Goal: Task Accomplishment & Management: Manage account settings

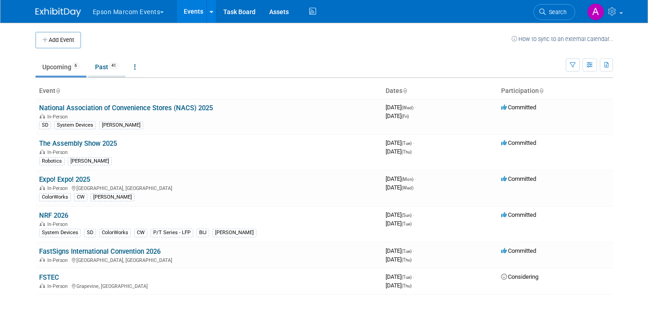
click at [101, 65] on link "Past 41" at bounding box center [106, 66] width 37 height 17
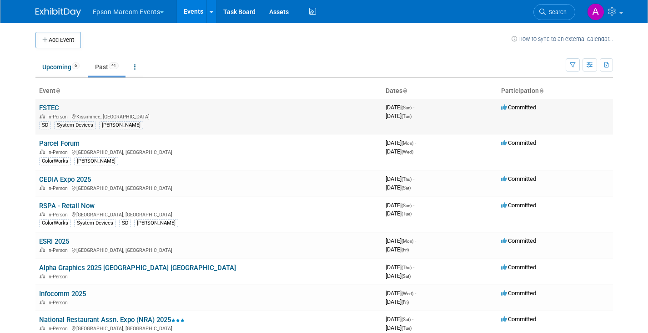
click at [46, 105] on link "FSTEC" at bounding box center [49, 108] width 20 height 8
click at [49, 104] on link "FSTEC" at bounding box center [49, 108] width 20 height 8
click at [45, 107] on link "FSTEC" at bounding box center [49, 108] width 20 height 8
click at [51, 107] on link "FSTEC" at bounding box center [49, 108] width 20 height 8
click at [54, 138] on td "Parcel Forum In-Person Schaumburg, IL ColorWorks Lucy Roberts" at bounding box center [208, 152] width 347 height 36
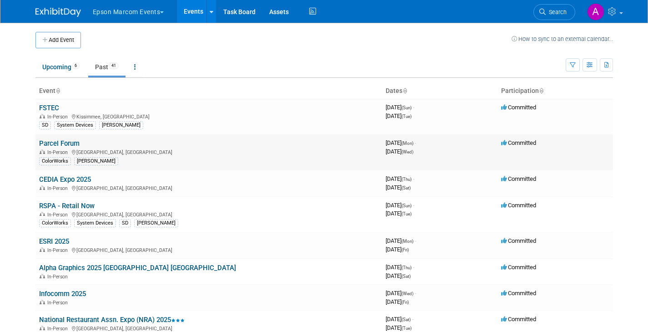
click at [58, 146] on link "Parcel Forum" at bounding box center [59, 143] width 40 height 8
click at [47, 107] on link "FSTEC" at bounding box center [49, 108] width 20 height 8
click at [55, 143] on link "Parcel Forum" at bounding box center [59, 143] width 40 height 8
click at [47, 106] on link "FSTEC" at bounding box center [49, 108] width 20 height 8
click at [57, 176] on link "CEDIA Expo 2025" at bounding box center [65, 179] width 52 height 8
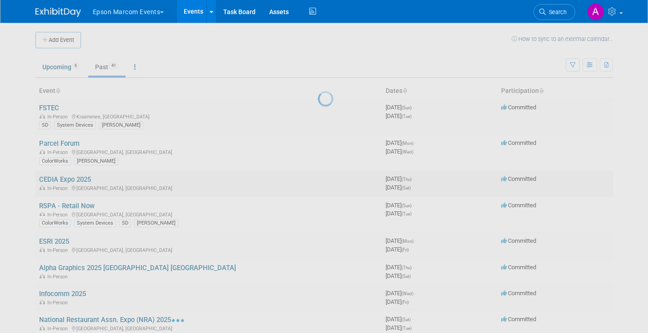
click at [318, 176] on div at bounding box center [324, 166] width 13 height 333
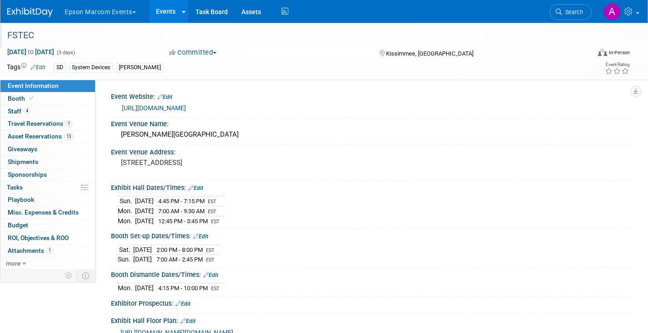
click at [29, 35] on div "FSTEC" at bounding box center [290, 35] width 573 height 16
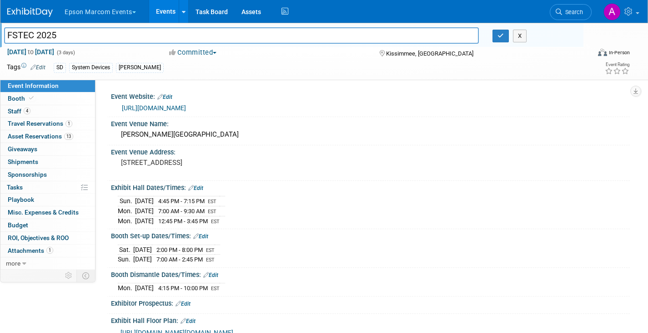
type input "FSTEC 2025"
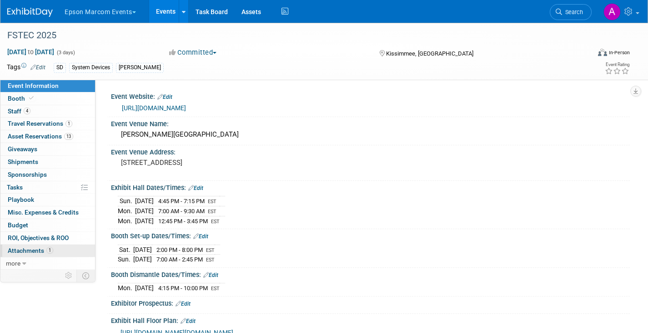
click at [20, 248] on span "Attachments 1" at bounding box center [30, 250] width 45 height 7
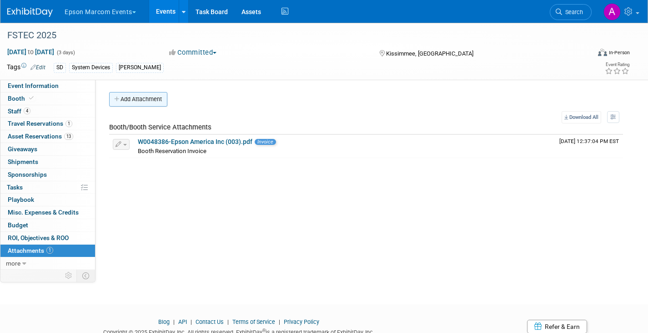
click at [147, 101] on button "Add Attachment" at bounding box center [138, 99] width 58 height 15
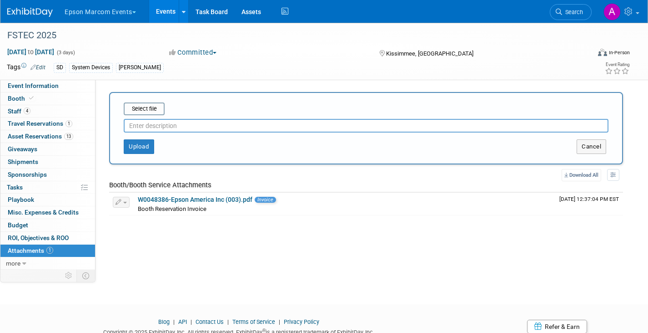
click at [162, 128] on input "text" at bounding box center [366, 126] width 485 height 14
click at [136, 145] on button "Upload" at bounding box center [139, 146] width 30 height 15
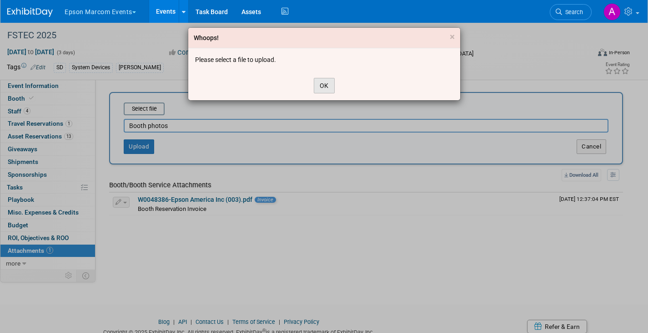
click at [329, 85] on button "OK" at bounding box center [324, 85] width 21 height 15
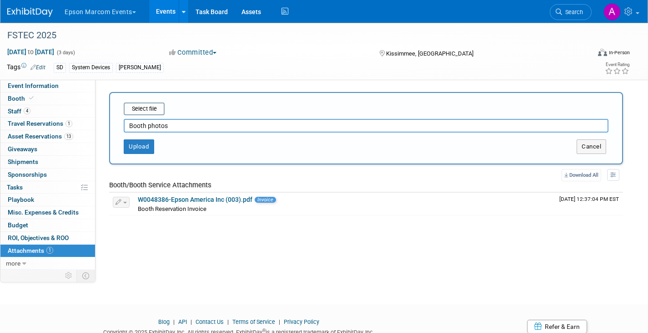
click at [253, 126] on input "Booth photos" at bounding box center [366, 126] width 485 height 14
click at [142, 108] on input "file" at bounding box center [110, 108] width 108 height 11
click at [149, 109] on input "file" at bounding box center [110, 108] width 108 height 11
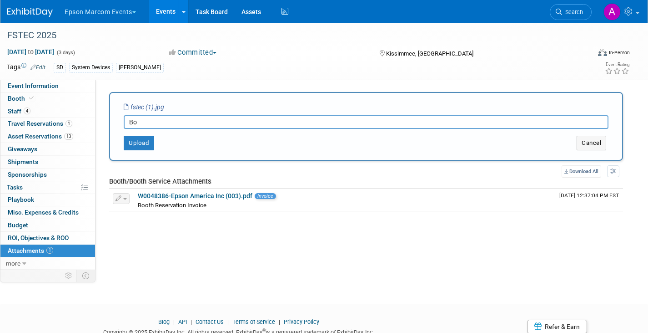
type input "B"
type input "Booth photo"
click at [138, 141] on button "Upload" at bounding box center [139, 143] width 30 height 15
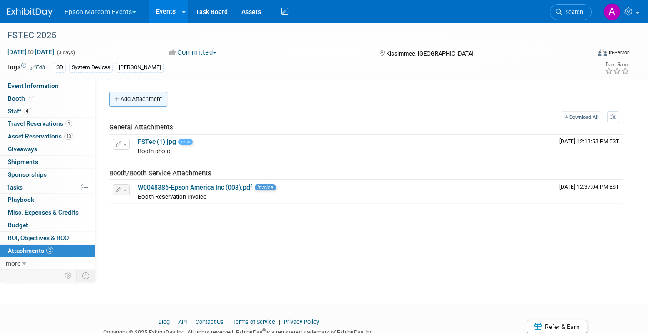
click at [125, 99] on button "Add Attachment" at bounding box center [138, 99] width 58 height 15
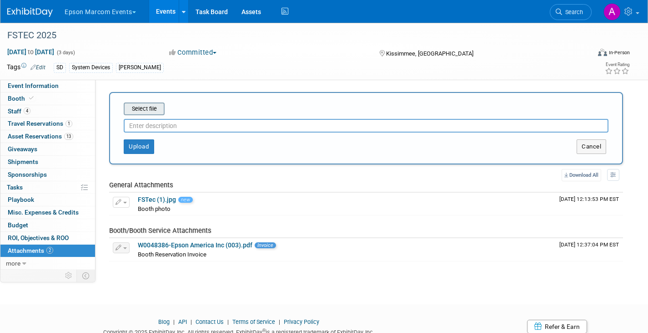
click at [138, 108] on input "file" at bounding box center [110, 108] width 108 height 11
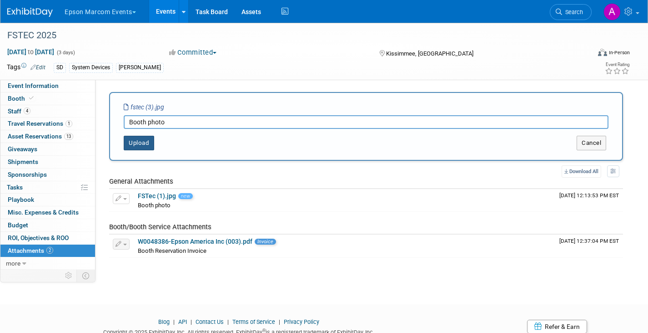
click at [132, 142] on button "Upload" at bounding box center [139, 143] width 30 height 15
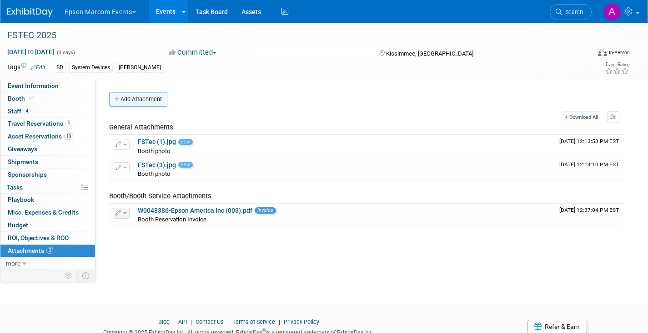
click at [147, 96] on button "Add Attachment" at bounding box center [138, 99] width 58 height 15
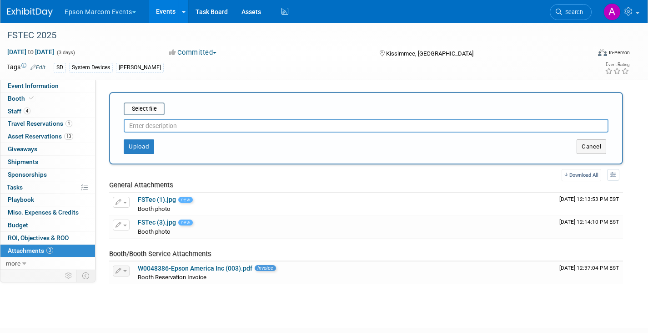
click at [147, 127] on input "text" at bounding box center [366, 126] width 485 height 14
type input "Partner booth"
click at [147, 143] on button "Upload" at bounding box center [139, 146] width 30 height 15
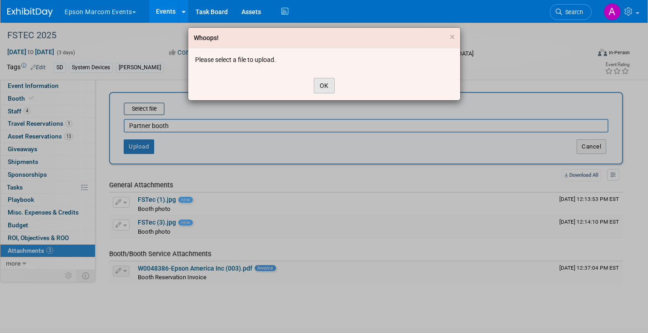
click at [324, 85] on button "OK" at bounding box center [324, 85] width 21 height 15
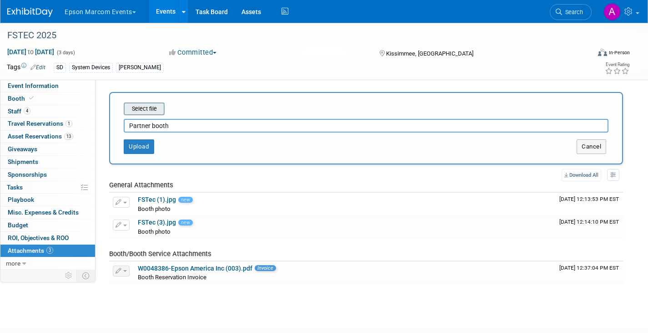
click at [134, 109] on input "file" at bounding box center [110, 108] width 108 height 11
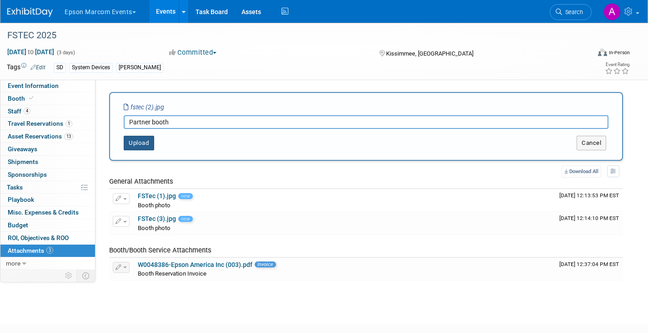
click at [135, 140] on button "Upload" at bounding box center [139, 143] width 30 height 15
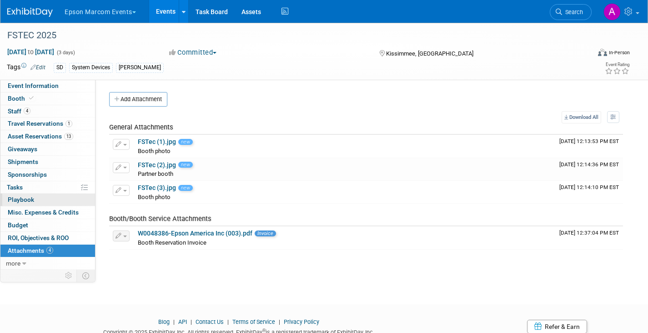
click at [23, 201] on span "Playbook 0" at bounding box center [21, 199] width 26 height 7
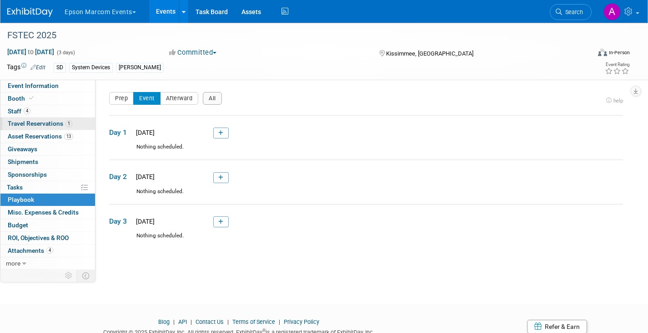
click at [22, 123] on span "Travel Reservations 1" at bounding box center [40, 123] width 65 height 7
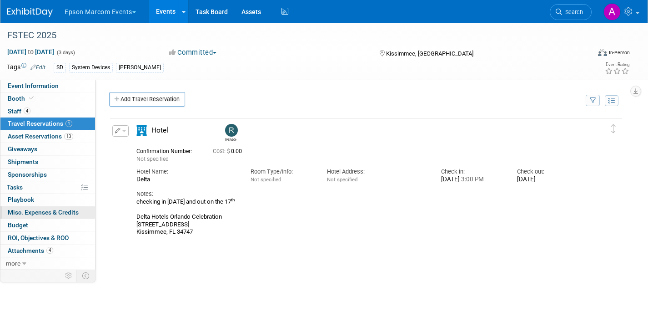
click at [15, 211] on span "Misc. Expenses & Credits 0" at bounding box center [43, 211] width 71 height 7
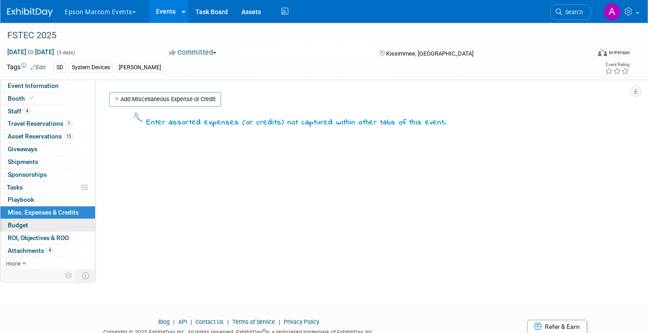
click at [15, 224] on span "Budget" at bounding box center [18, 224] width 20 height 7
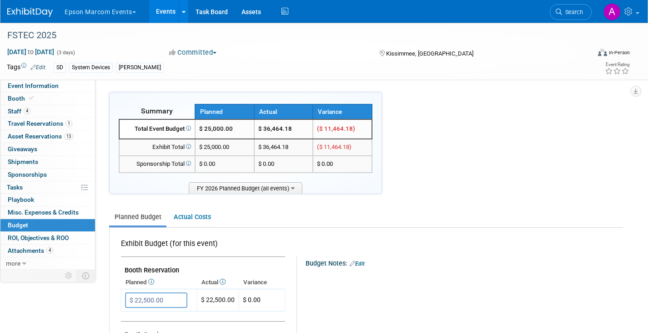
click at [216, 127] on span "$ 25,000.00" at bounding box center [216, 128] width 34 height 7
click at [167, 301] on input "$ 22,500.00" at bounding box center [156, 299] width 62 height 15
click at [134, 318] on icon "button" at bounding box center [133, 318] width 6 height 6
click at [174, 297] on input "$ 35,000.00" at bounding box center [156, 299] width 62 height 15
type input "$ 22,500.00"
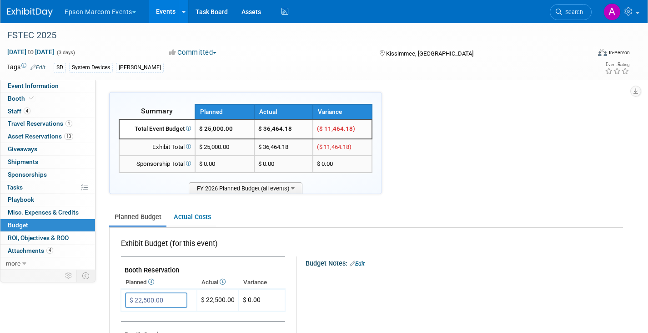
click at [128, 217] on link "Planned Budget" at bounding box center [137, 216] width 57 height 17
click at [218, 112] on th "Planned" at bounding box center [224, 111] width 59 height 15
click at [38, 65] on link "Edit" at bounding box center [37, 67] width 15 height 6
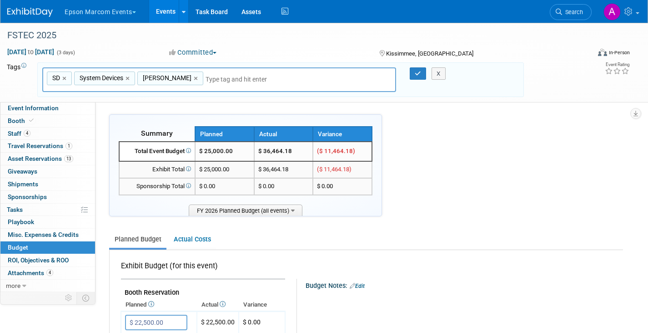
click at [212, 133] on th "Planned" at bounding box center [224, 133] width 59 height 15
click at [192, 236] on link "Actual Costs" at bounding box center [192, 239] width 48 height 17
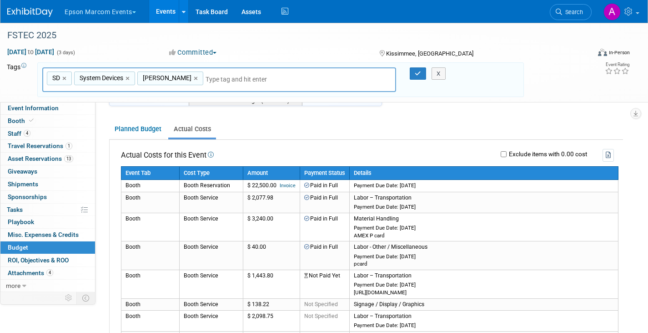
scroll to position [110, 0]
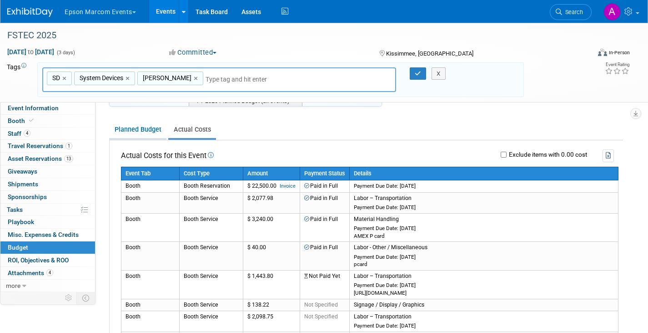
click at [131, 129] on link "Planned Budget" at bounding box center [137, 129] width 57 height 17
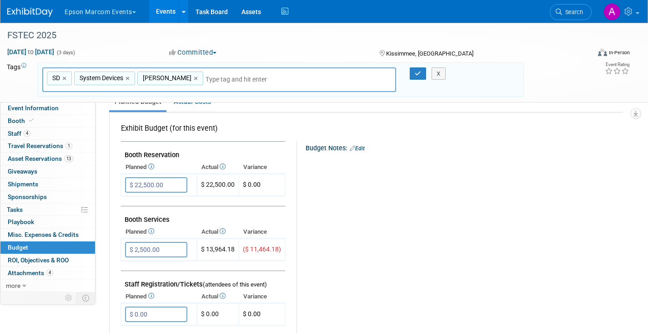
scroll to position [132, 0]
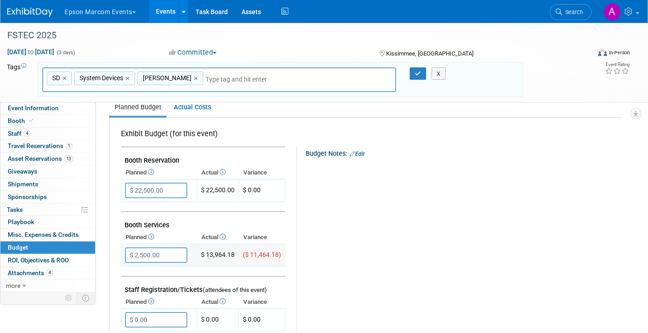
click at [154, 256] on input "$ 2,500.00" at bounding box center [156, 254] width 62 height 15
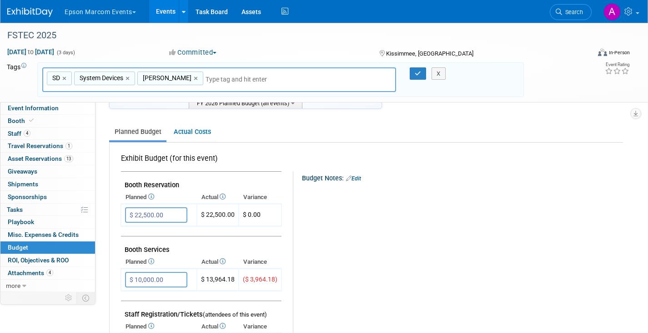
scroll to position [109, 0]
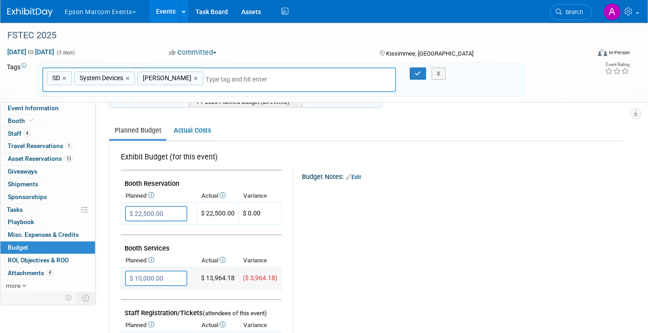
click at [171, 278] on input "$ 10,000.00" at bounding box center [156, 277] width 62 height 15
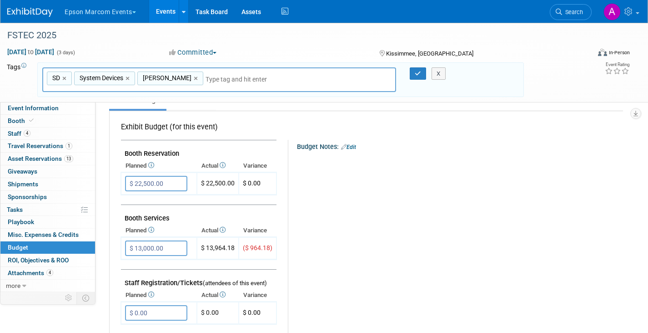
scroll to position [140, 0]
click at [169, 247] on input "$ 13,000.00" at bounding box center [156, 246] width 62 height 15
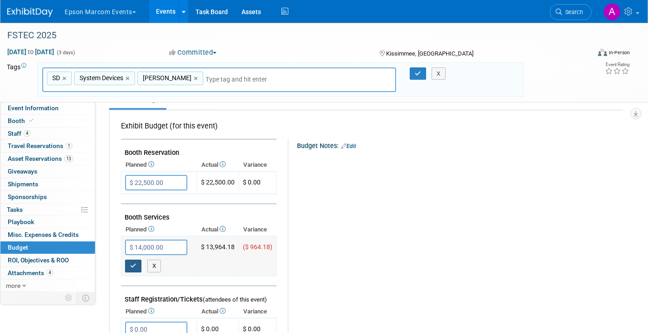
click at [134, 264] on icon "button" at bounding box center [133, 266] width 6 height 6
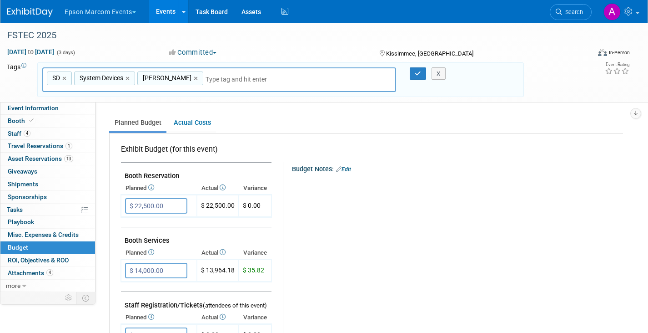
scroll to position [121, 0]
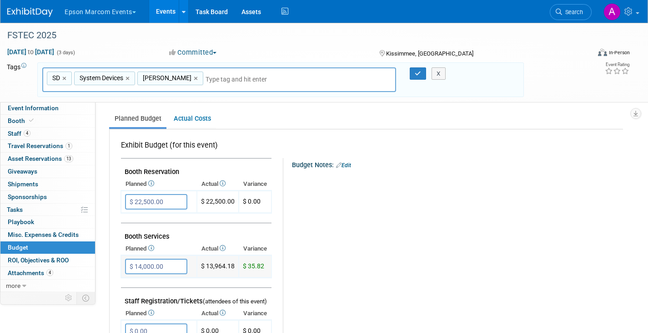
click at [170, 265] on input "$ 14,000.00" at bounding box center [156, 265] width 62 height 15
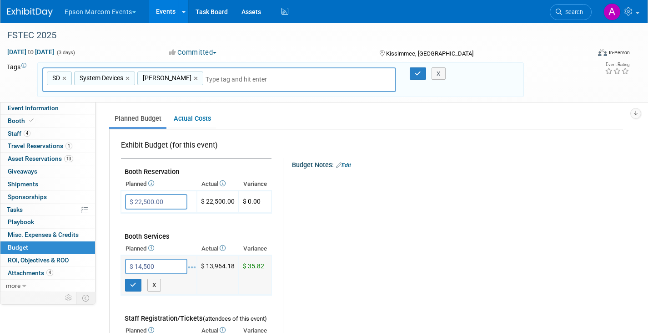
type input "$ 14,500.00"
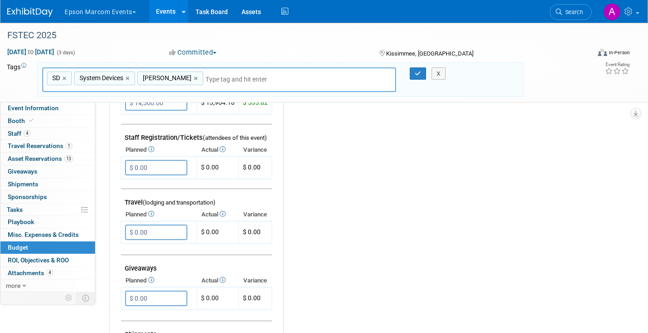
scroll to position [0, 0]
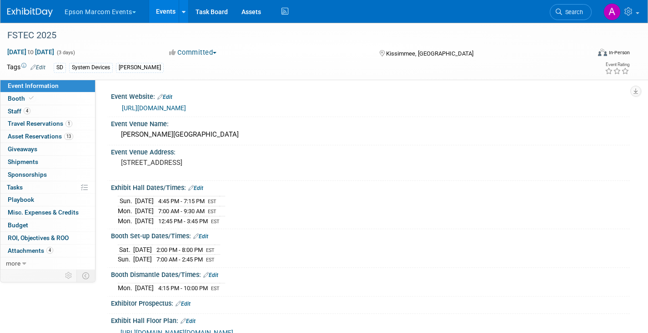
click at [217, 52] on span "button" at bounding box center [215, 53] width 4 height 2
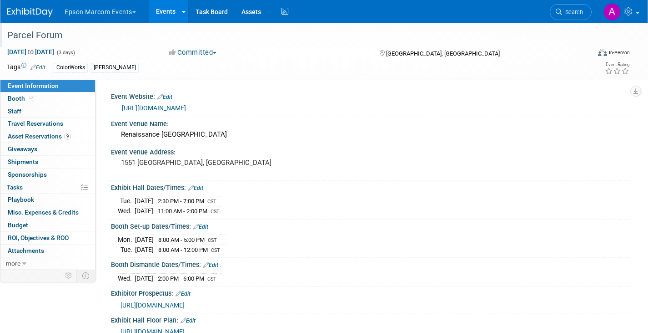
click at [51, 36] on div "Parcel Forum" at bounding box center [290, 35] width 573 height 16
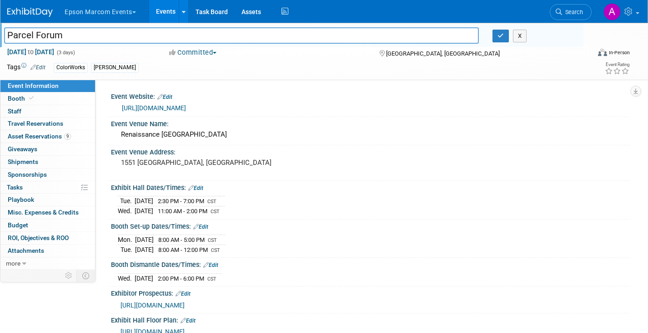
click at [51, 36] on input "Parcel Forum" at bounding box center [241, 35] width 475 height 16
click at [90, 37] on input "Parcel Forum" at bounding box center [241, 35] width 475 height 16
type input "Parcel Forum 2025"
click at [500, 36] on icon "button" at bounding box center [501, 36] width 6 height 6
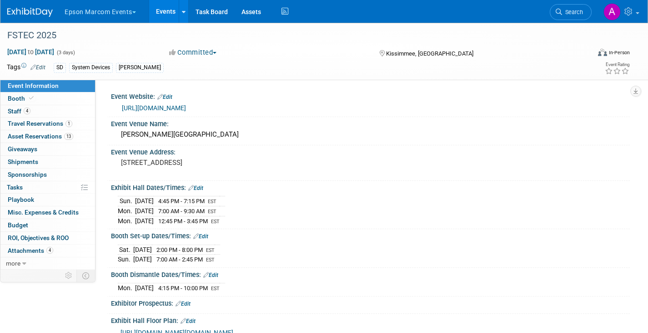
click at [39, 82] on span "Event Information" at bounding box center [33, 85] width 51 height 7
click at [25, 35] on div "FSTEC 2025" at bounding box center [290, 35] width 573 height 16
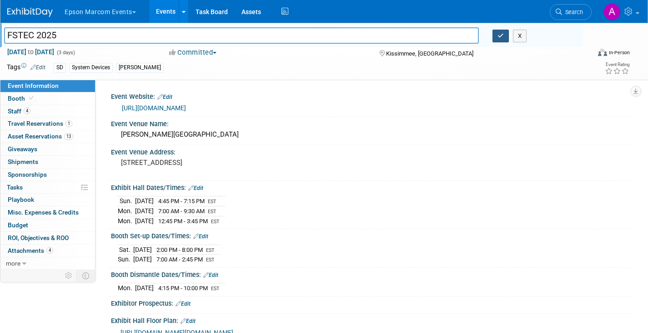
click at [502, 35] on icon "button" at bounding box center [501, 36] width 6 height 6
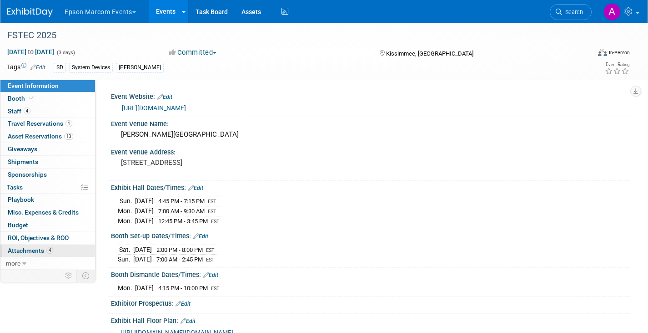
click at [19, 248] on span "Attachments 4" at bounding box center [30, 250] width 45 height 7
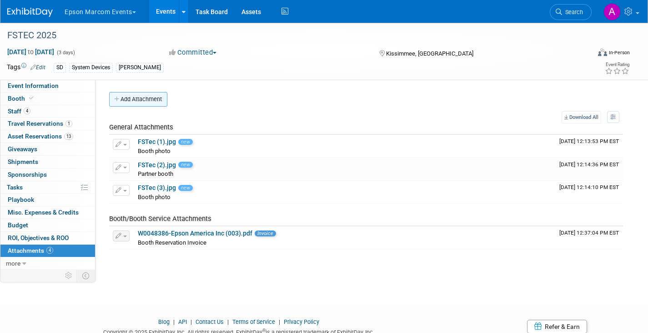
click at [142, 99] on button "Add Attachment" at bounding box center [138, 99] width 58 height 15
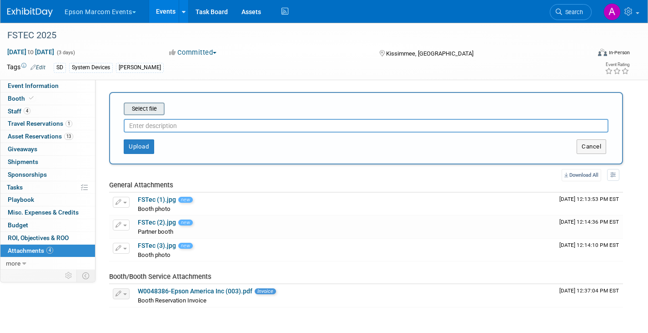
click at [144, 106] on input "file" at bounding box center [110, 108] width 108 height 11
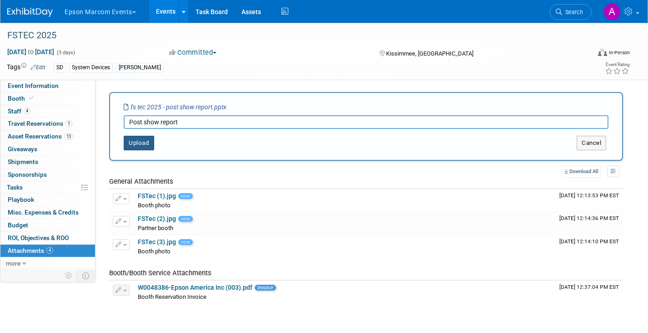
type input "Post show report"
click at [135, 141] on button "Upload" at bounding box center [139, 143] width 30 height 15
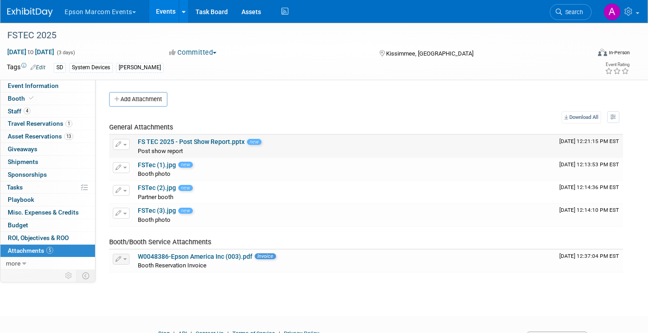
click at [197, 140] on link "FS TEC 2025 - Post Show Report.pptx" at bounding box center [191, 141] width 107 height 7
click at [153, 139] on link "FS TEC 2025 - Post Show Report.pptx" at bounding box center [191, 141] width 107 height 7
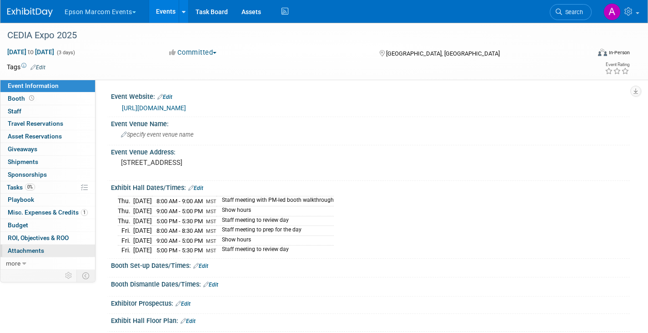
click at [19, 246] on link "0 Attachments 0" at bounding box center [47, 250] width 95 height 12
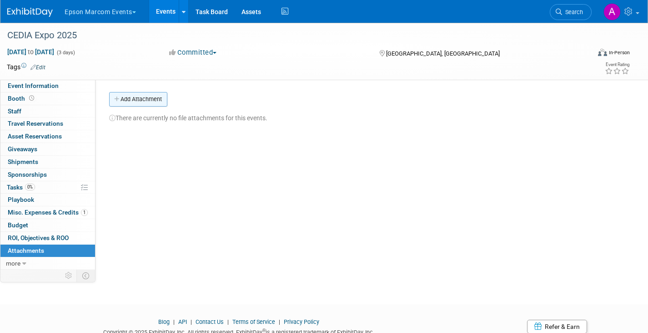
click at [142, 98] on button "Add Attachment" at bounding box center [138, 99] width 58 height 15
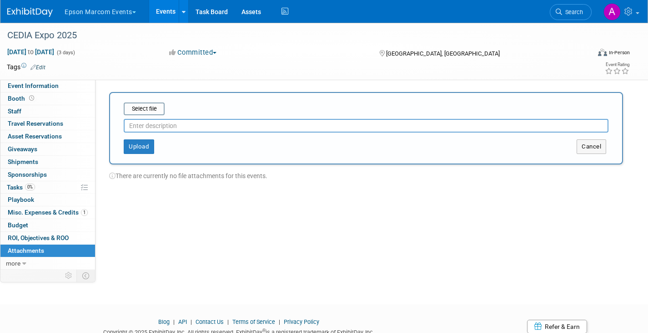
click at [150, 123] on input "text" at bounding box center [366, 126] width 485 height 14
click at [144, 108] on input "file" at bounding box center [110, 108] width 108 height 11
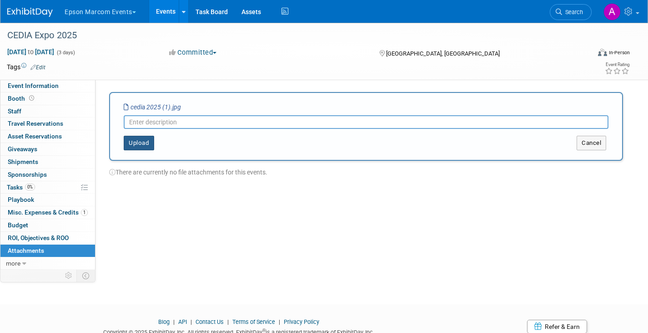
click at [143, 143] on button "Upload" at bounding box center [139, 143] width 30 height 15
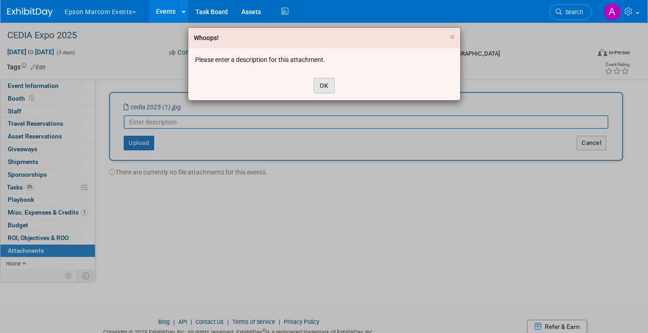
click at [320, 85] on button "OK" at bounding box center [324, 85] width 21 height 15
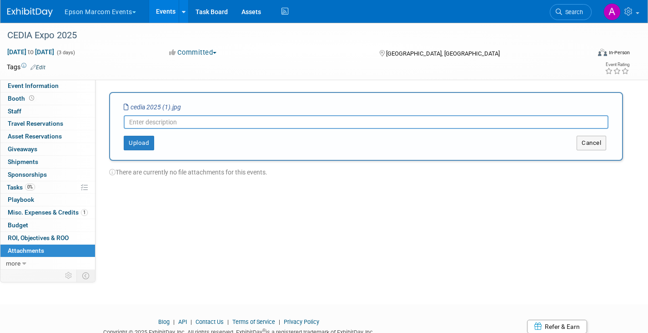
click at [229, 121] on input "text" at bounding box center [366, 122] width 485 height 14
type input "Photo"
click at [142, 141] on button "Upload" at bounding box center [139, 143] width 30 height 15
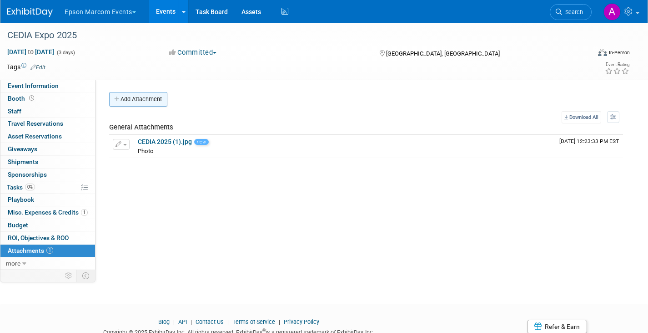
click at [145, 98] on button "Add Attachment" at bounding box center [138, 99] width 58 height 15
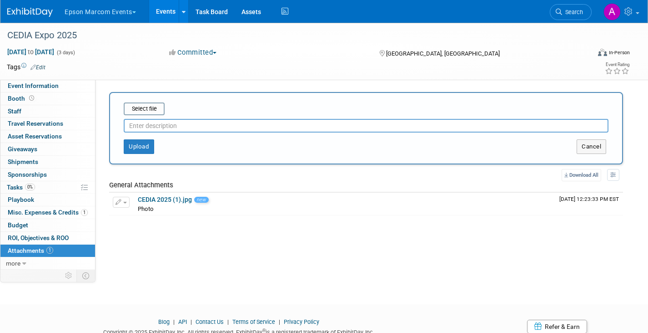
click at [145, 124] on input "text" at bounding box center [366, 126] width 485 height 14
click at [145, 143] on button "Upload" at bounding box center [139, 146] width 30 height 15
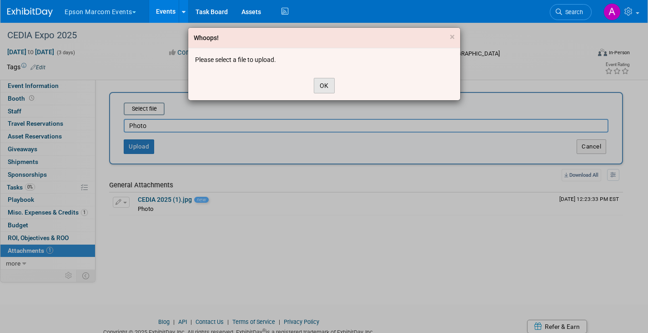
click at [322, 85] on button "OK" at bounding box center [324, 85] width 21 height 15
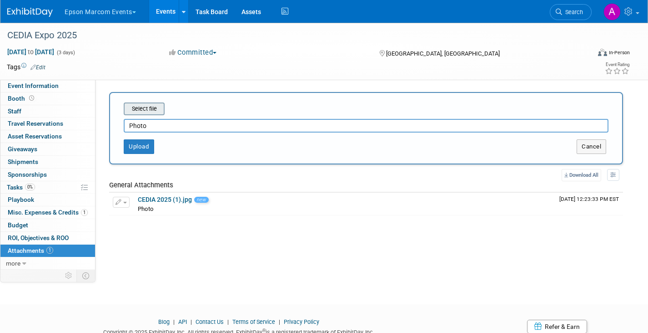
click at [137, 106] on input "file" at bounding box center [110, 108] width 108 height 11
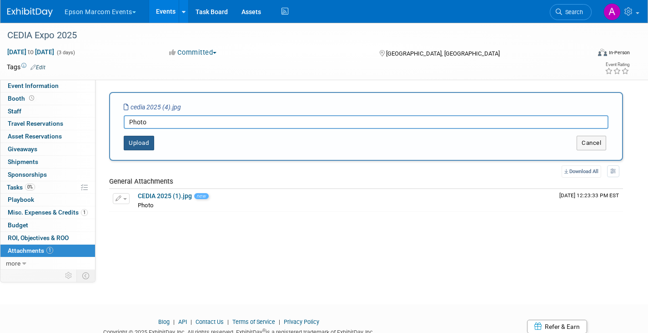
click at [145, 141] on button "Upload" at bounding box center [139, 143] width 30 height 15
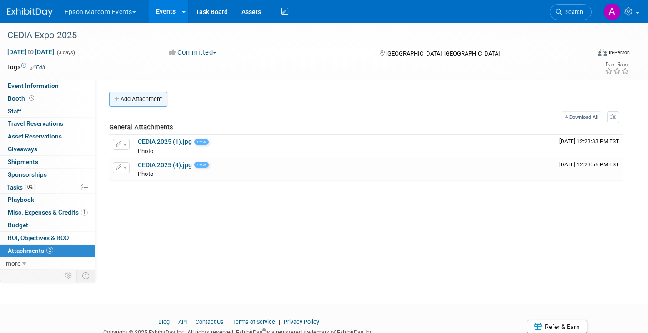
click at [145, 97] on button "Add Attachment" at bounding box center [138, 99] width 58 height 15
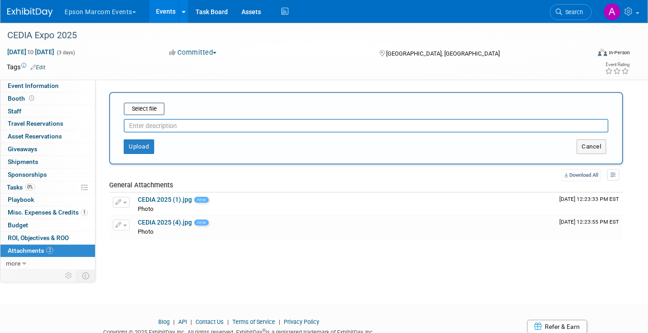
click at [147, 125] on input "text" at bounding box center [366, 126] width 485 height 14
type input "Photo"
click at [144, 107] on input "file" at bounding box center [110, 108] width 108 height 11
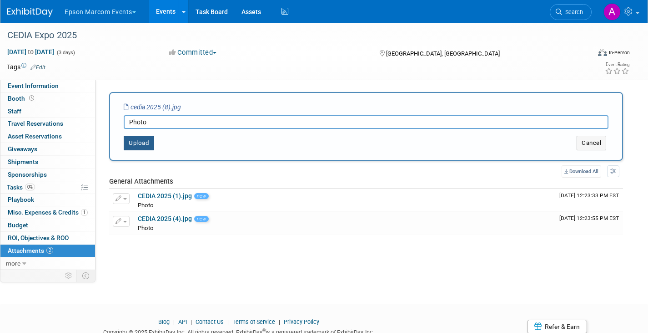
click at [138, 143] on button "Upload" at bounding box center [139, 143] width 30 height 15
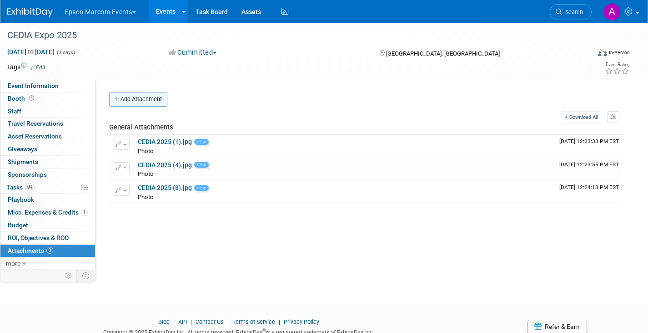
click at [141, 98] on button "Add Attachment" at bounding box center [138, 99] width 58 height 15
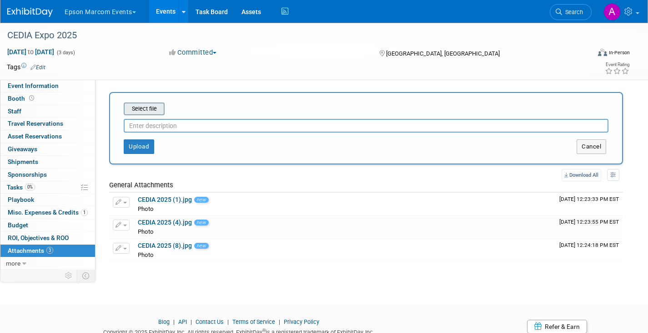
click at [142, 105] on input "file" at bounding box center [110, 108] width 108 height 11
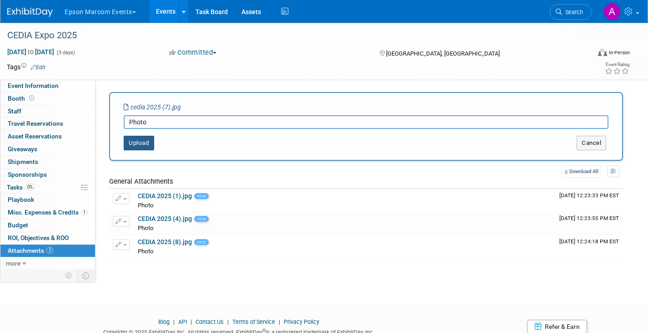
type input "Photo"
click at [136, 142] on button "Upload" at bounding box center [139, 143] width 30 height 15
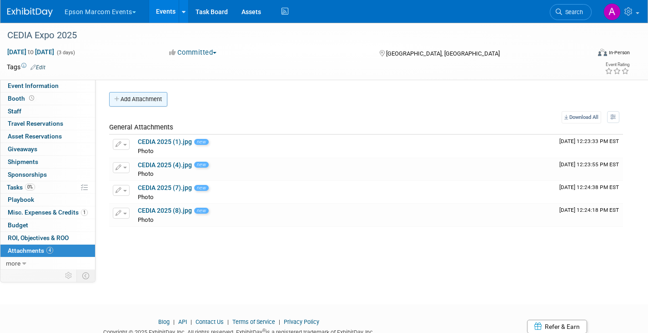
click at [136, 97] on button "Add Attachment" at bounding box center [138, 99] width 58 height 15
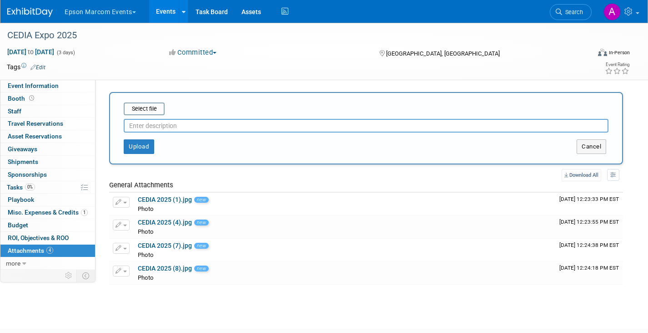
click at [152, 124] on input "text" at bounding box center [366, 126] width 485 height 14
type input "O"
click at [147, 144] on button "Upload" at bounding box center [139, 146] width 30 height 15
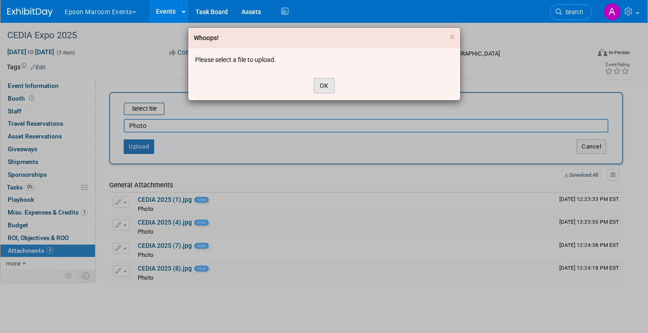
click at [324, 86] on button "OK" at bounding box center [324, 85] width 21 height 15
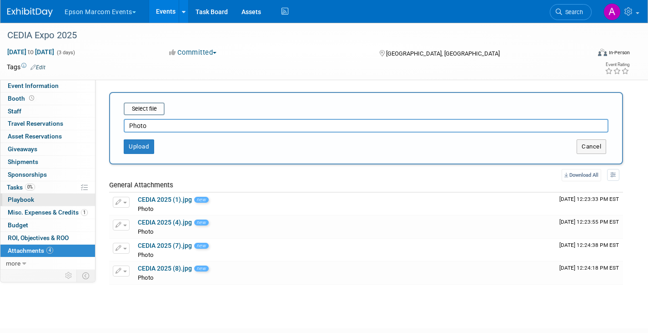
drag, startPoint x: 153, startPoint y: 107, endPoint x: 66, endPoint y: 203, distance: 129.8
click at [66, 203] on div "Event Information Event Info Booth Booth 0 Staff 0 Staff 0 Travel Reservations …" at bounding box center [324, 158] width 648 height 271
click at [135, 109] on input "file" at bounding box center [110, 108] width 108 height 11
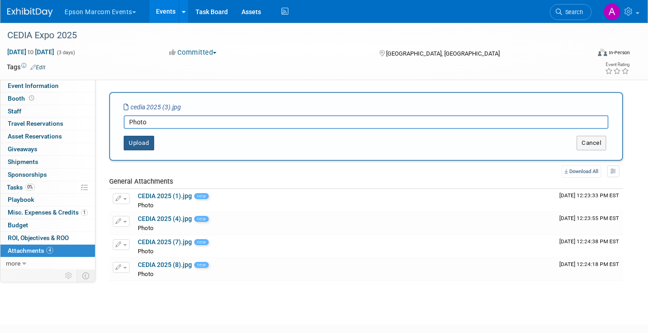
click at [141, 140] on button "Upload" at bounding box center [139, 143] width 30 height 15
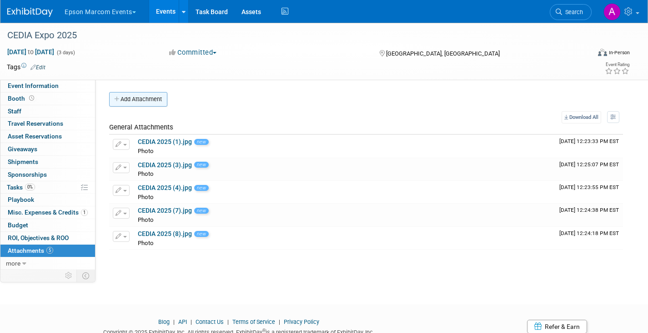
click at [140, 98] on button "Add Attachment" at bounding box center [138, 99] width 58 height 15
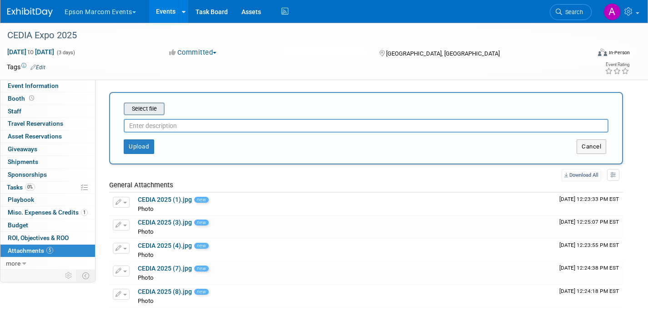
click at [144, 108] on input "file" at bounding box center [110, 108] width 108 height 11
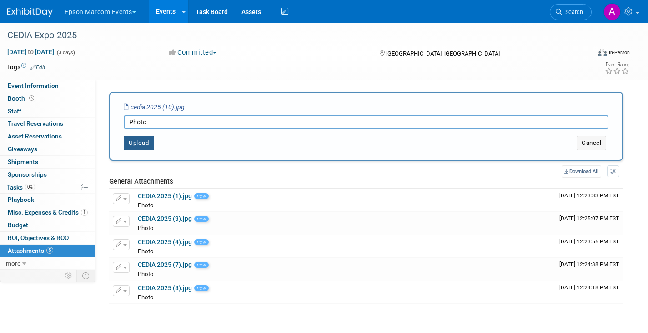
type input "Photo"
click at [146, 139] on button "Upload" at bounding box center [139, 143] width 30 height 15
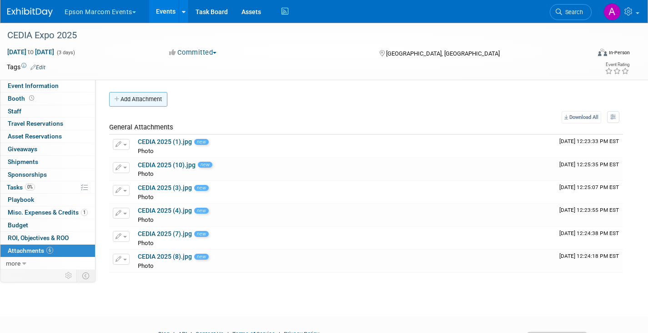
click at [146, 100] on button "Add Attachment" at bounding box center [138, 99] width 58 height 15
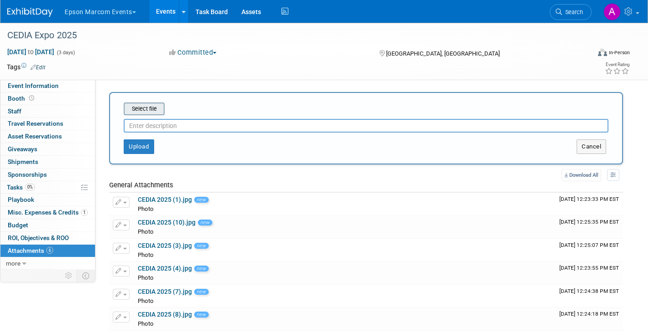
click at [147, 109] on input "file" at bounding box center [110, 108] width 108 height 11
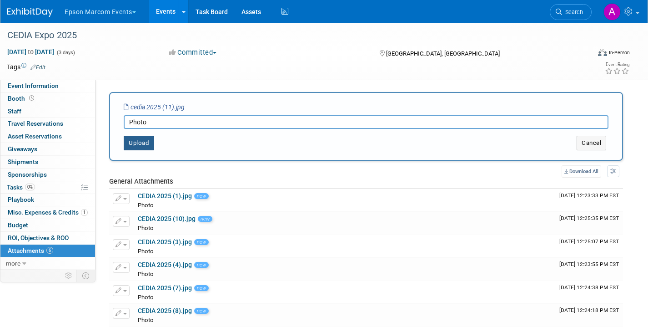
type input "Photo"
click at [134, 144] on button "Upload" at bounding box center [139, 143] width 30 height 15
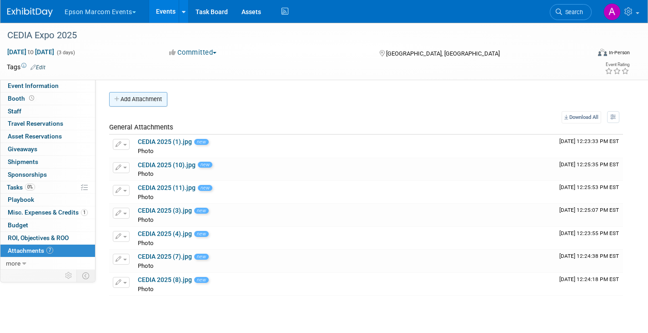
click at [138, 96] on button "Add Attachment" at bounding box center [138, 99] width 58 height 15
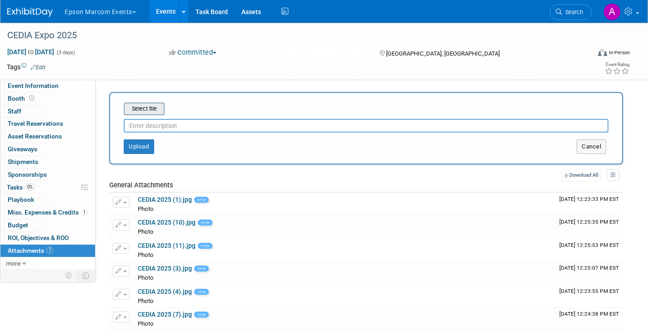
click at [142, 108] on input "file" at bounding box center [110, 108] width 108 height 11
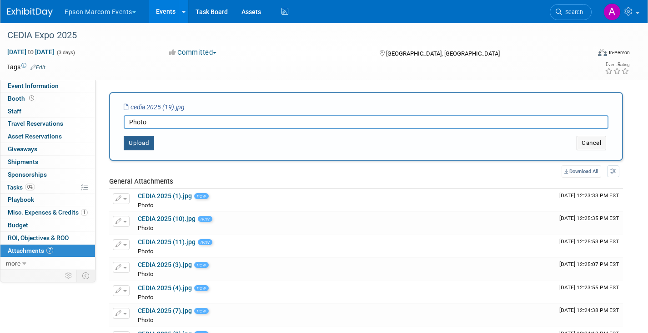
click at [147, 139] on button "Upload" at bounding box center [139, 143] width 30 height 15
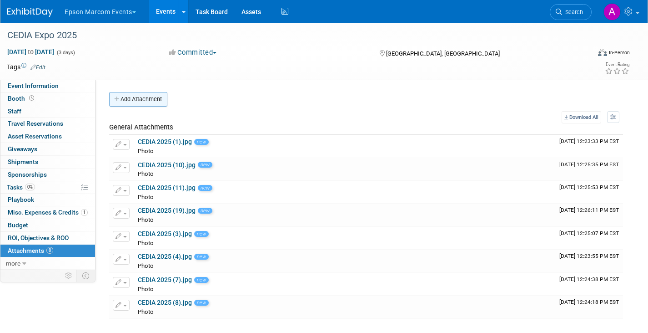
click at [154, 100] on button "Add Attachment" at bounding box center [138, 99] width 58 height 15
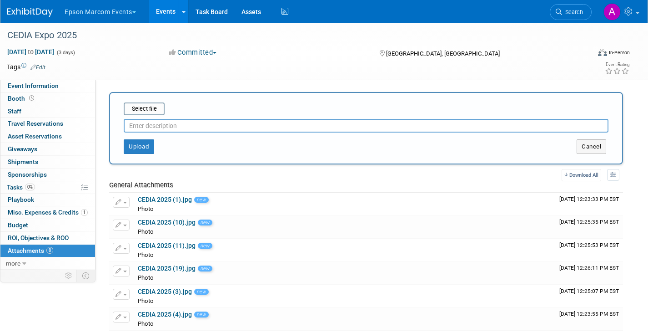
click at [154, 124] on input "text" at bounding box center [366, 126] width 485 height 14
click at [148, 145] on button "Upload" at bounding box center [139, 146] width 30 height 15
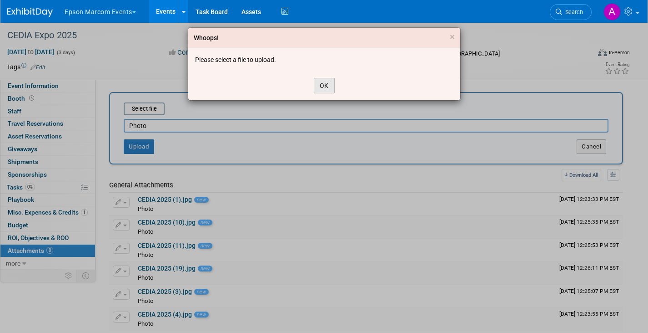
click at [329, 86] on button "OK" at bounding box center [324, 85] width 21 height 15
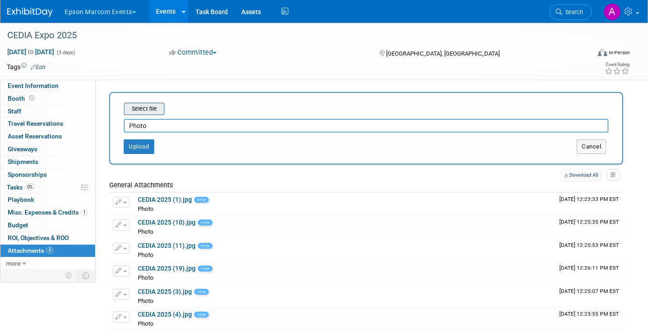
click at [135, 106] on input "file" at bounding box center [110, 108] width 108 height 11
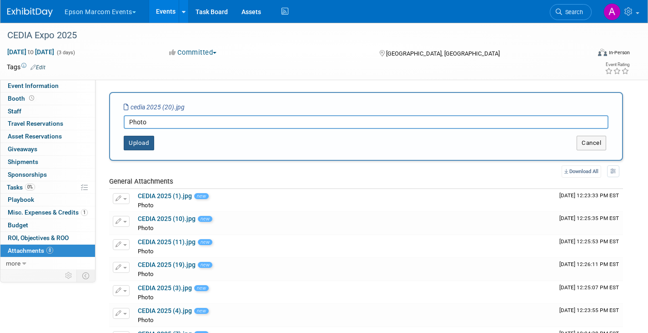
click at [141, 145] on button "Upload" at bounding box center [139, 143] width 30 height 15
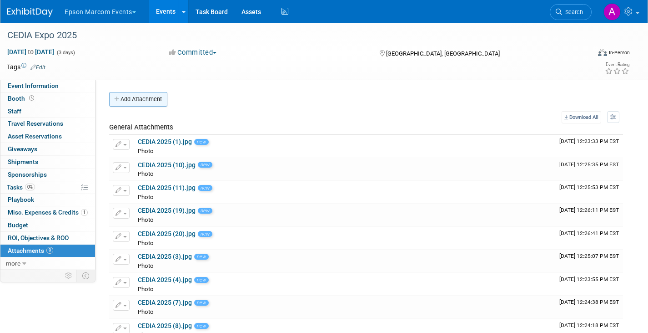
click at [142, 96] on button "Add Attachment" at bounding box center [138, 99] width 58 height 15
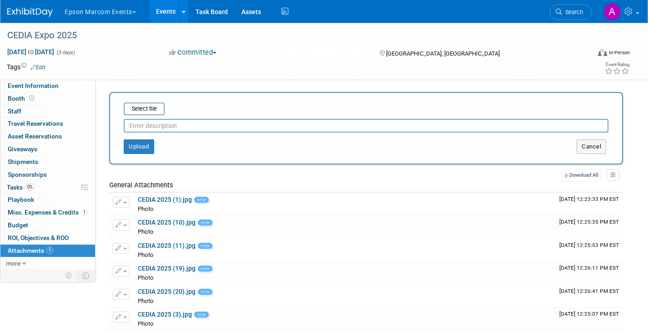
click at [159, 125] on input "text" at bounding box center [366, 126] width 485 height 14
click at [145, 108] on input "file" at bounding box center [110, 108] width 108 height 11
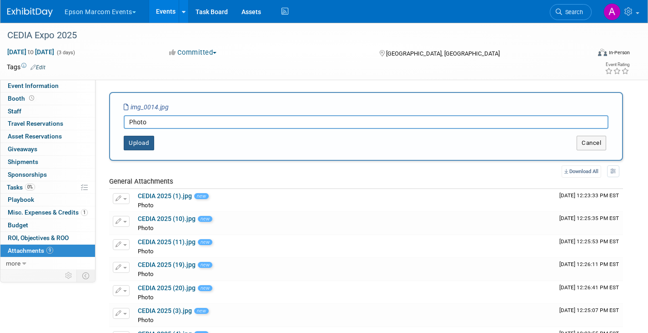
click at [140, 145] on button "Upload" at bounding box center [139, 143] width 30 height 15
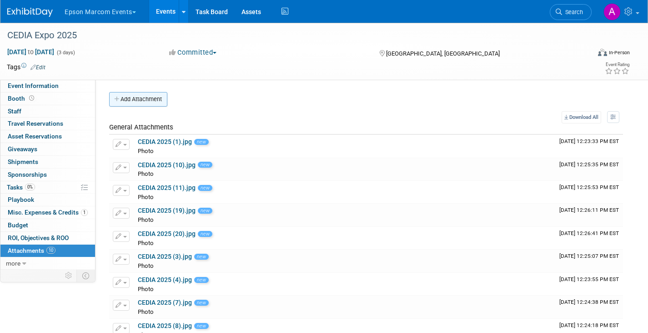
click at [144, 96] on button "Add Attachment" at bounding box center [138, 99] width 58 height 15
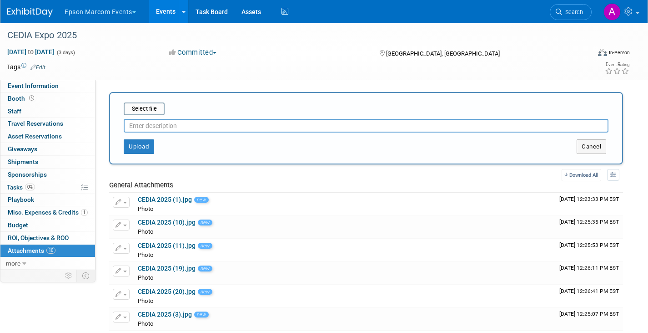
click at [153, 126] on input "text" at bounding box center [366, 126] width 485 height 14
click at [143, 149] on button "Upload" at bounding box center [139, 146] width 30 height 15
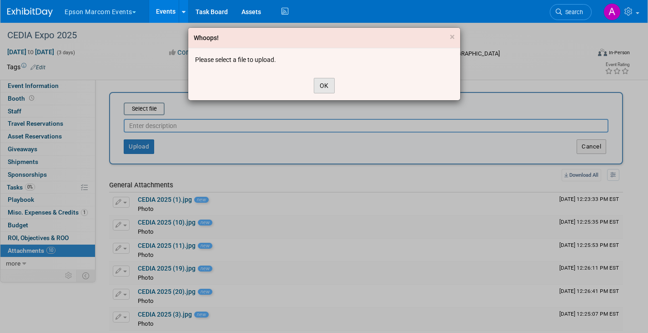
click at [324, 84] on button "OK" at bounding box center [324, 85] width 21 height 15
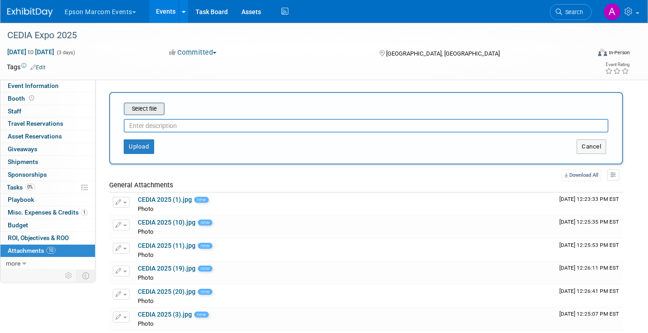
click at [146, 106] on input "file" at bounding box center [110, 108] width 108 height 11
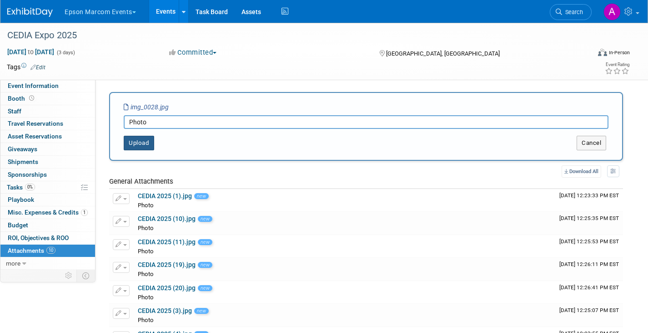
click at [137, 140] on button "Upload" at bounding box center [139, 143] width 30 height 15
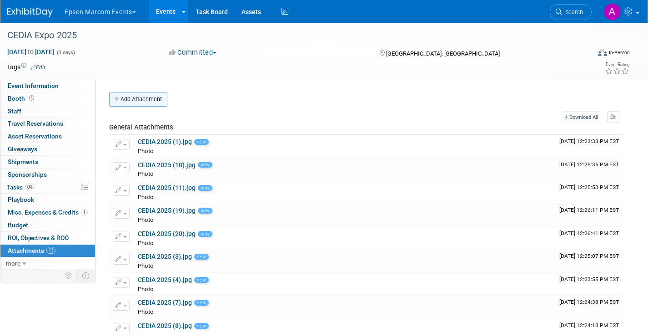
click at [147, 96] on button "Add Attachment" at bounding box center [138, 99] width 58 height 15
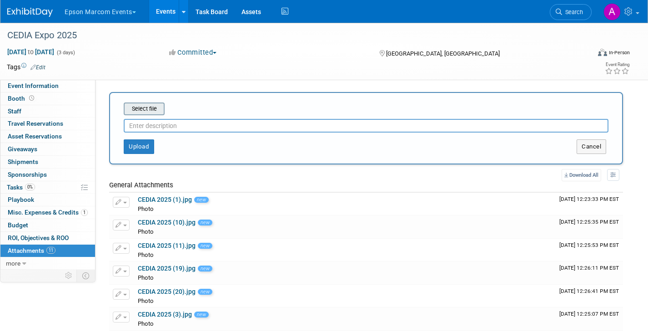
click at [142, 103] on input "file" at bounding box center [110, 108] width 108 height 11
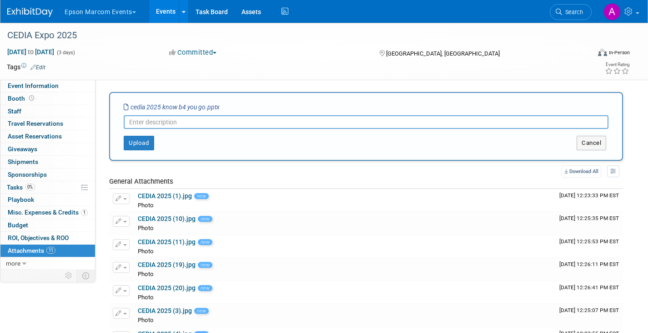
type input "K"
type input "CEDIA 2025 Know Before You Go"
click at [138, 140] on button "Upload" at bounding box center [139, 143] width 30 height 15
